Goal: Navigation & Orientation: Understand site structure

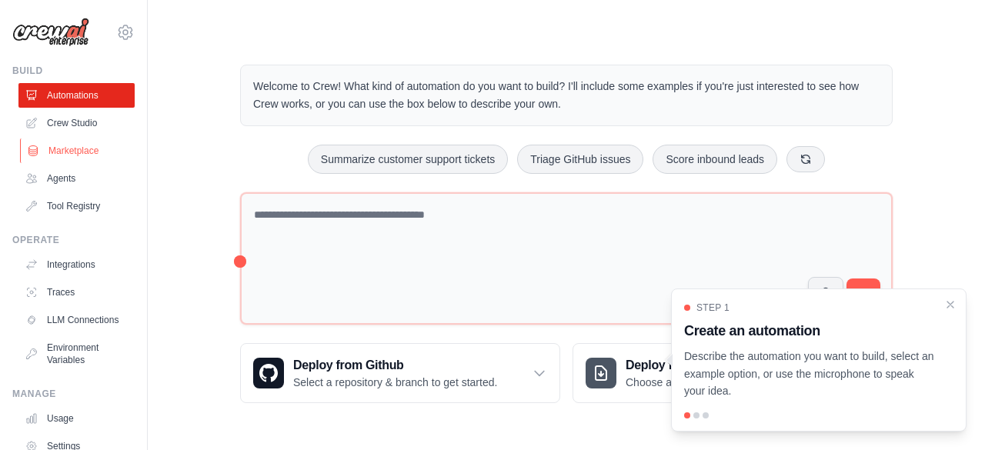
click at [82, 153] on link "Marketplace" at bounding box center [78, 151] width 116 height 25
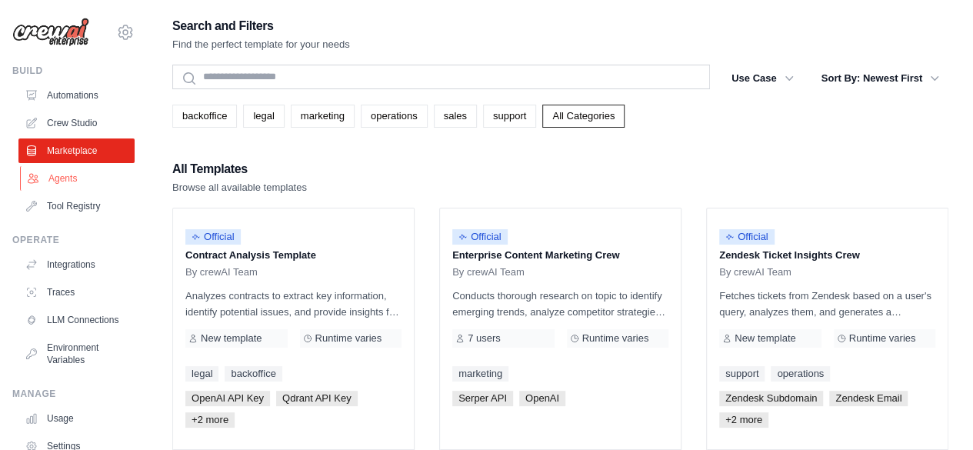
click at [63, 182] on link "Agents" at bounding box center [78, 178] width 116 height 25
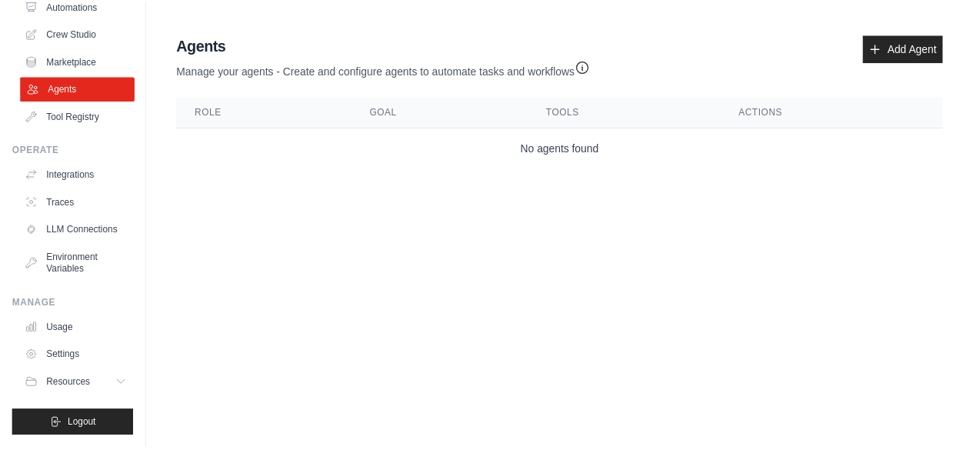
scroll to position [102, 0]
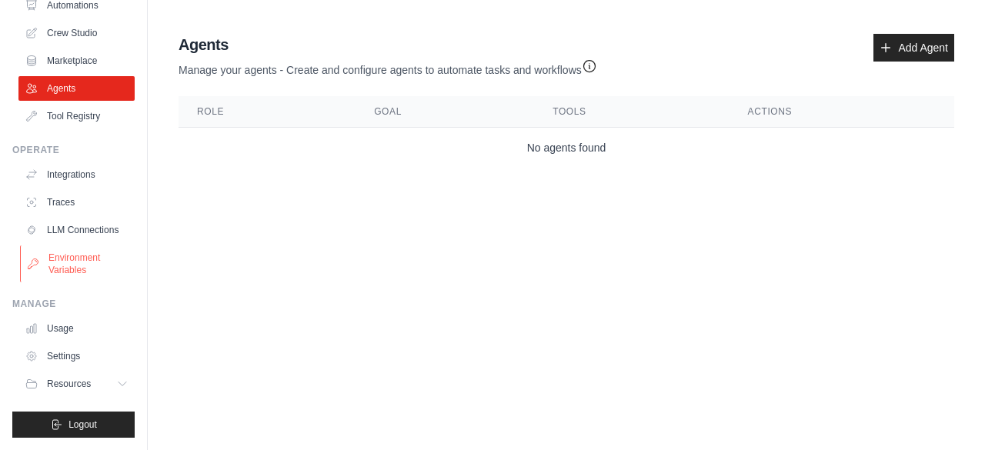
click at [79, 261] on link "Environment Variables" at bounding box center [78, 263] width 116 height 37
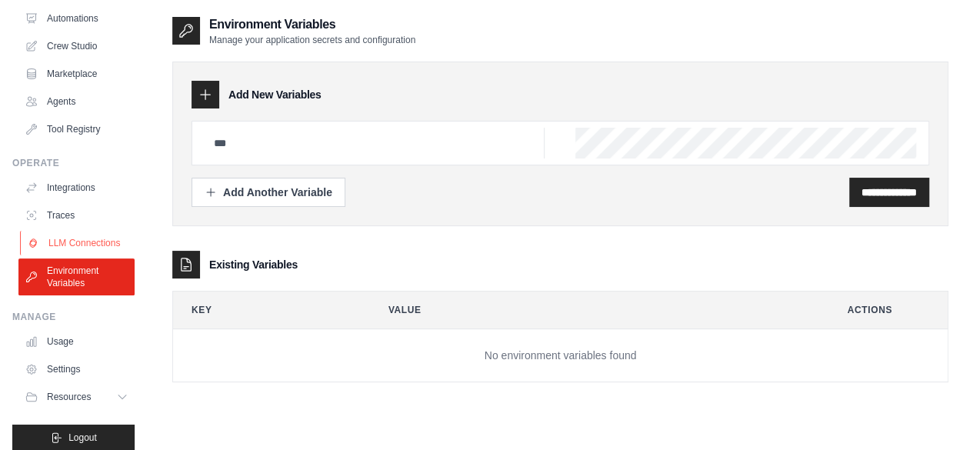
scroll to position [102, 0]
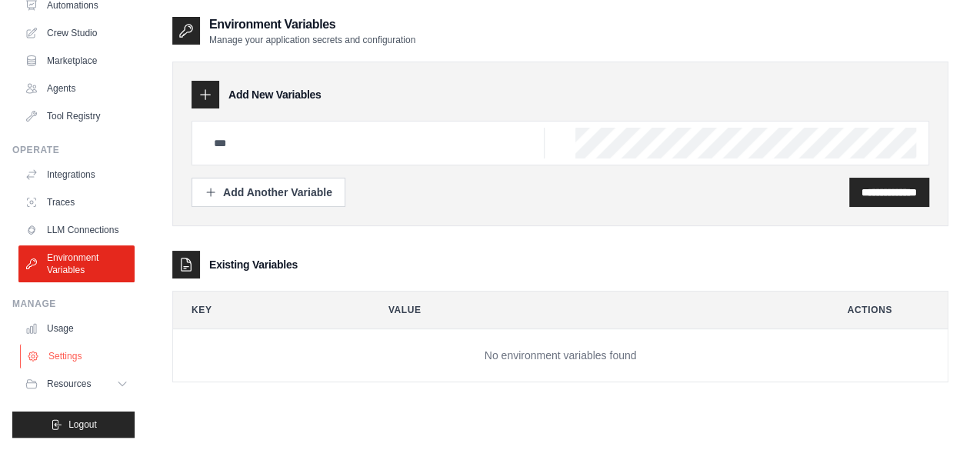
click at [65, 362] on link "Settings" at bounding box center [78, 356] width 116 height 25
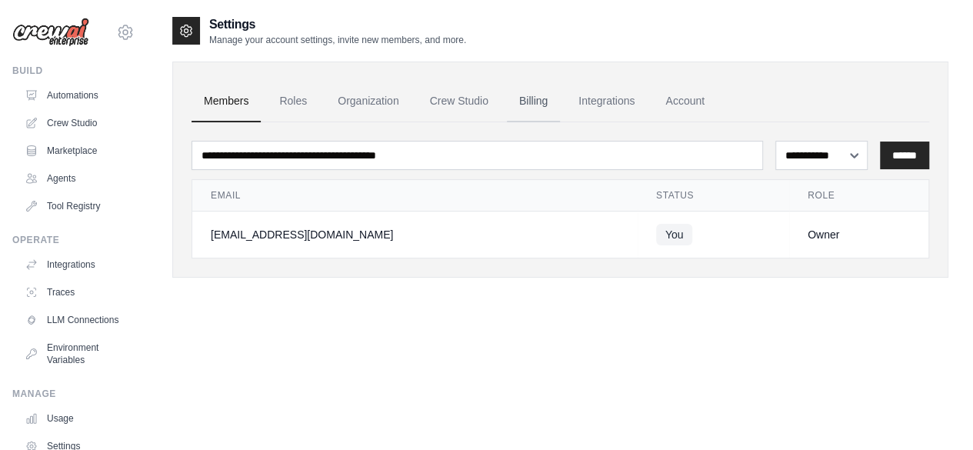
click at [525, 101] on link "Billing" at bounding box center [533, 102] width 53 height 42
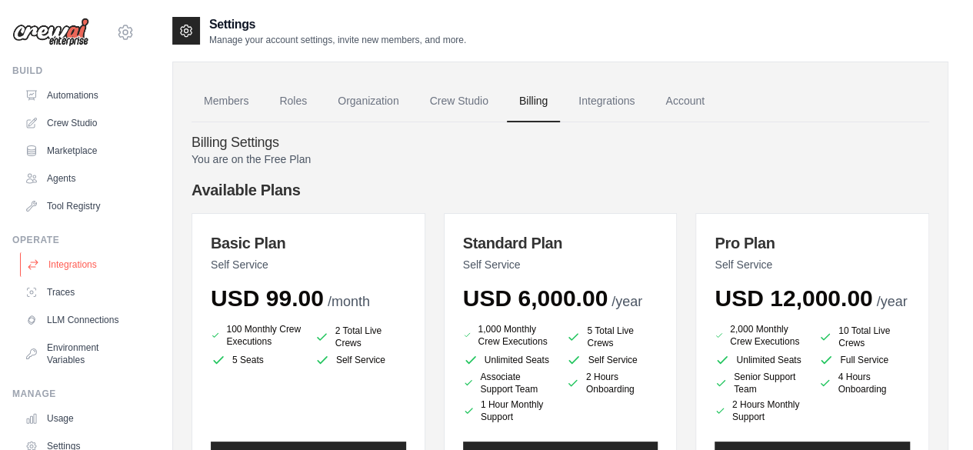
click at [63, 269] on link "Integrations" at bounding box center [78, 264] width 116 height 25
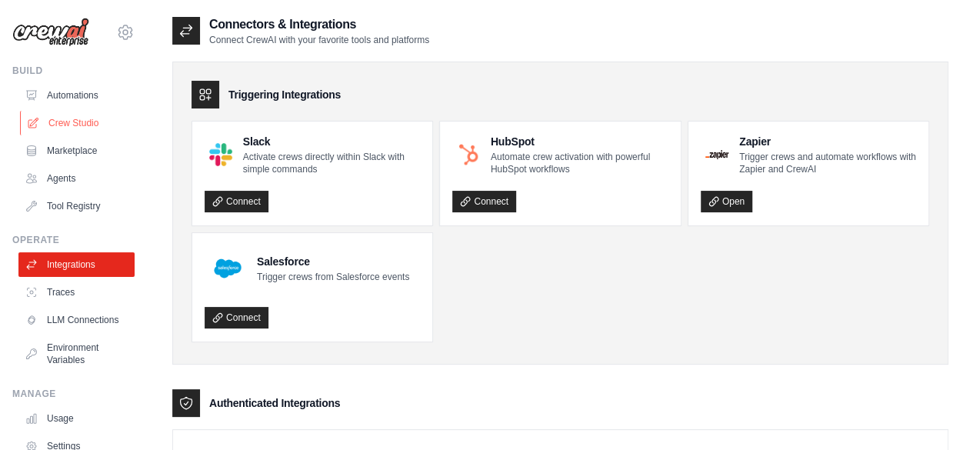
click at [65, 119] on link "Crew Studio" at bounding box center [78, 123] width 116 height 25
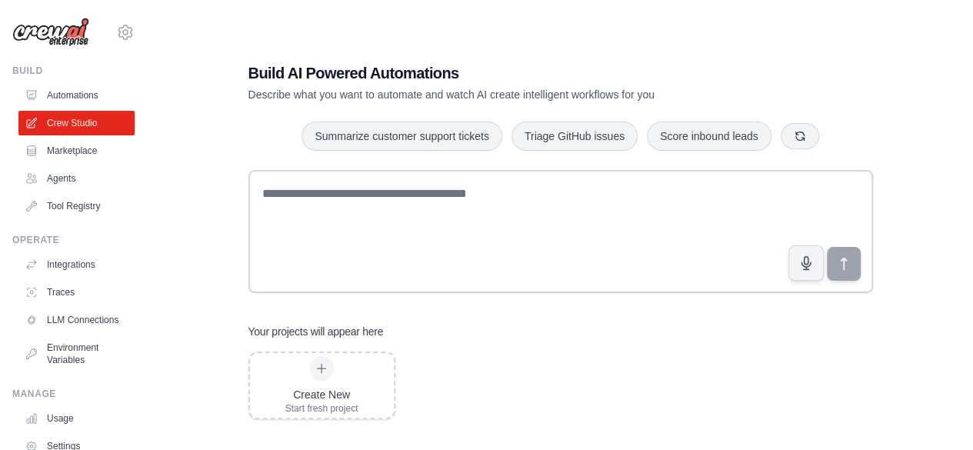
click at [68, 93] on link "Automations" at bounding box center [76, 95] width 116 height 25
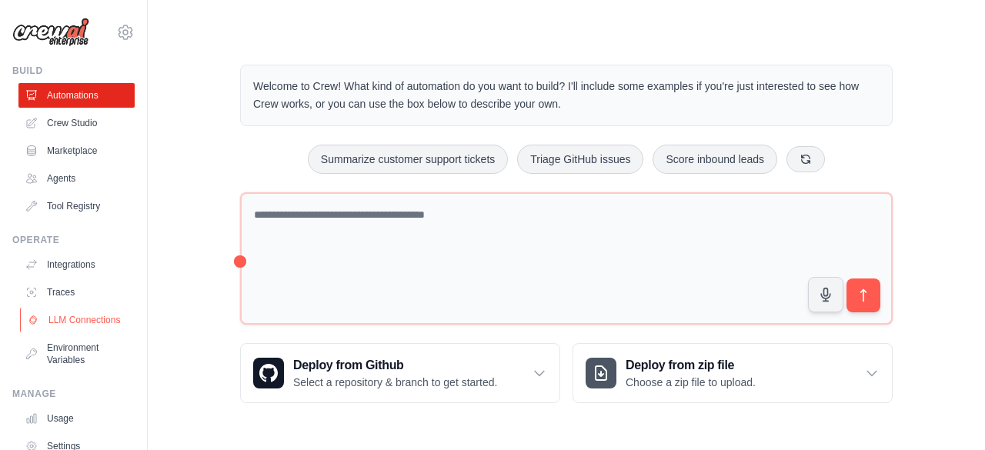
click at [47, 326] on link "LLM Connections" at bounding box center [78, 320] width 116 height 25
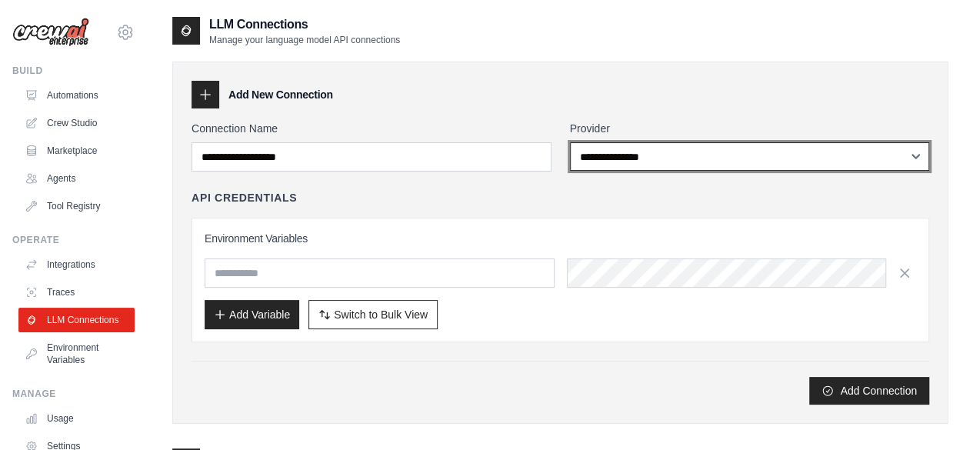
click at [708, 150] on select "**********" at bounding box center [750, 156] width 360 height 28
select select "******"
click at [570, 142] on select "**********" at bounding box center [750, 156] width 360 height 28
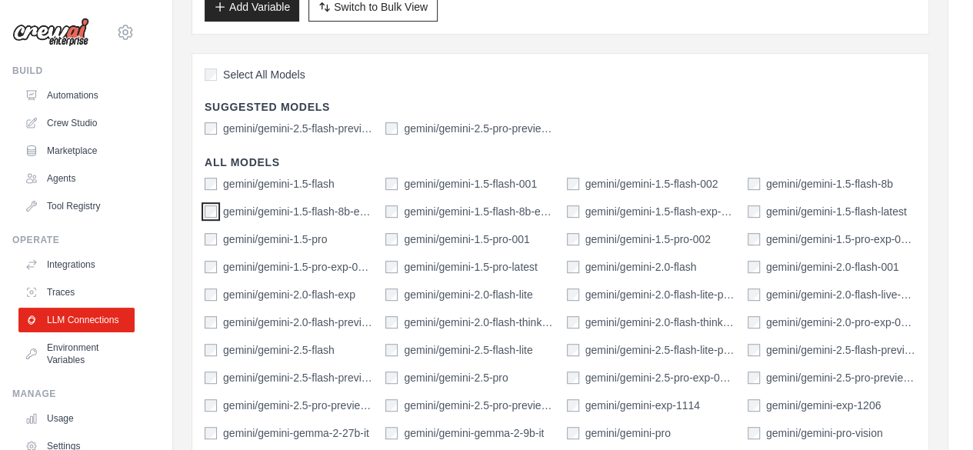
scroll to position [539, 0]
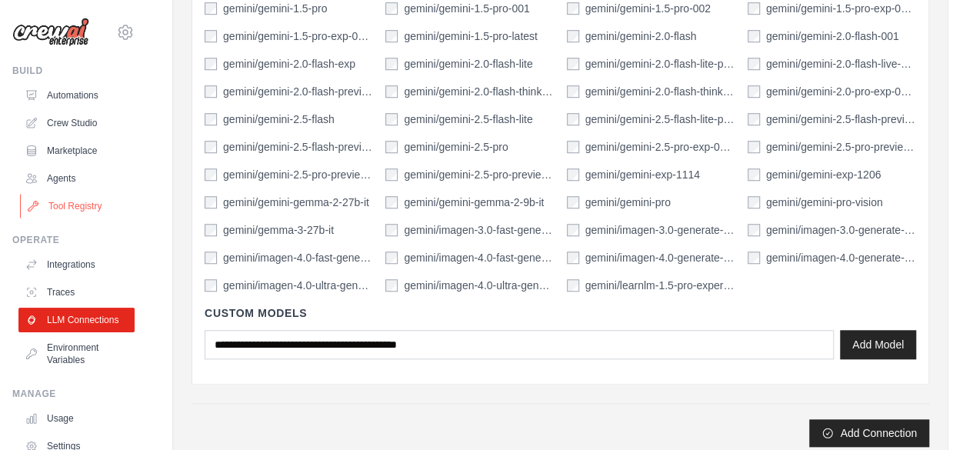
click at [64, 213] on link "Tool Registry" at bounding box center [78, 206] width 116 height 25
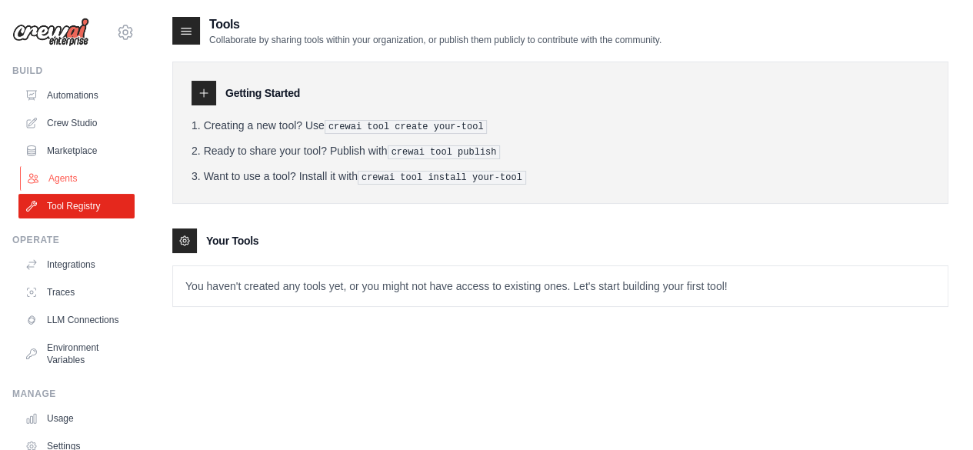
click at [75, 175] on link "Agents" at bounding box center [78, 178] width 116 height 25
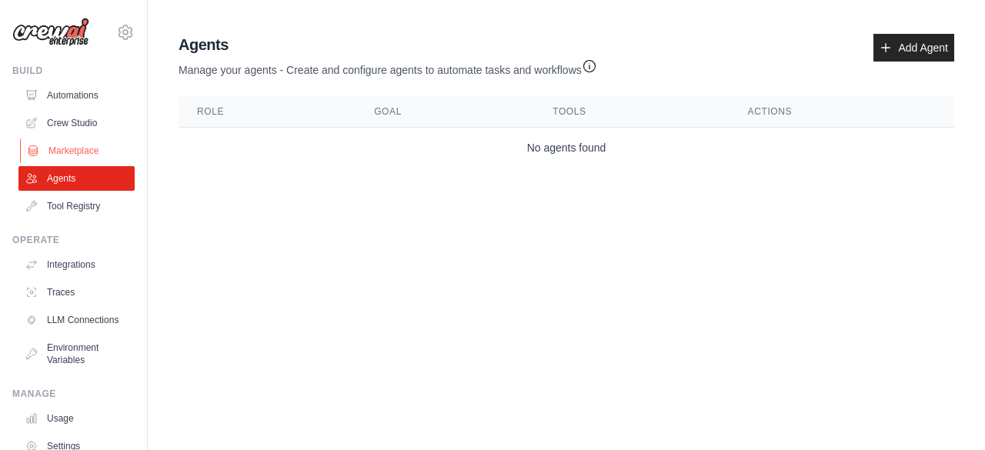
click at [75, 159] on link "Marketplace" at bounding box center [78, 151] width 116 height 25
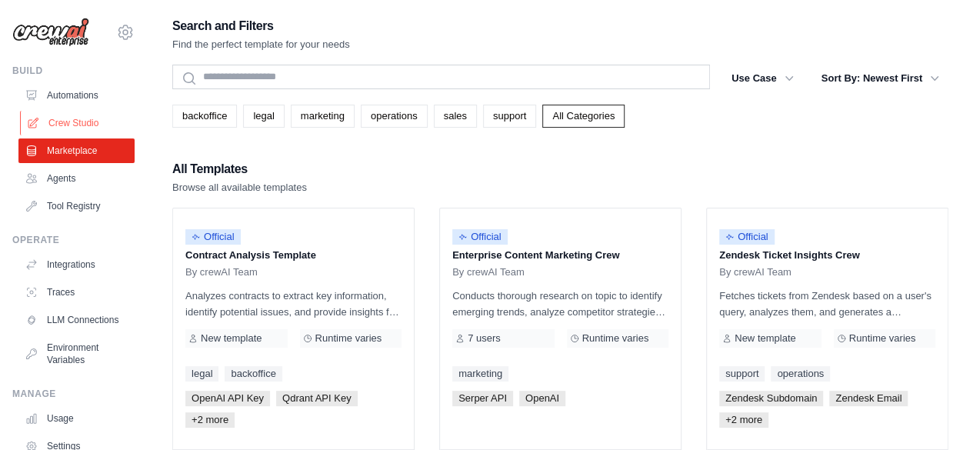
click at [66, 129] on link "Crew Studio" at bounding box center [78, 123] width 116 height 25
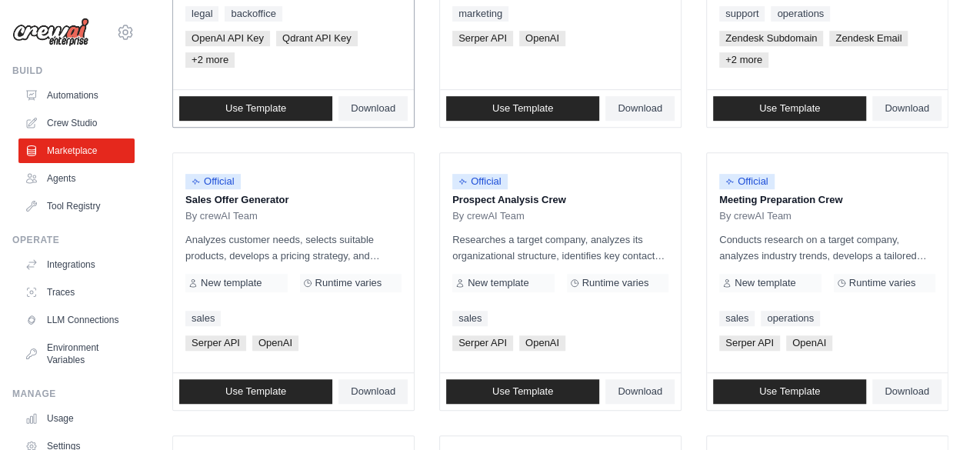
scroll to position [385, 0]
